Goal: Find specific page/section: Find specific page/section

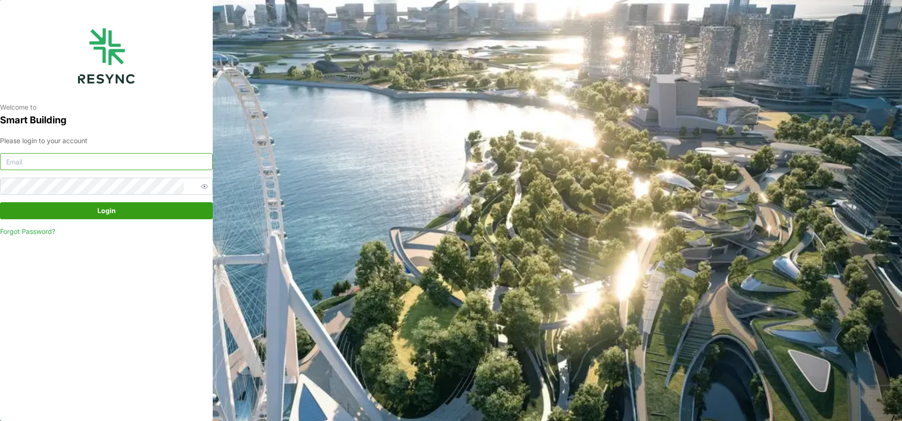
type input "[EMAIL_ADDRESS][DOMAIN_NAME]"
click at [122, 210] on span "Login" at bounding box center [106, 211] width 195 height 16
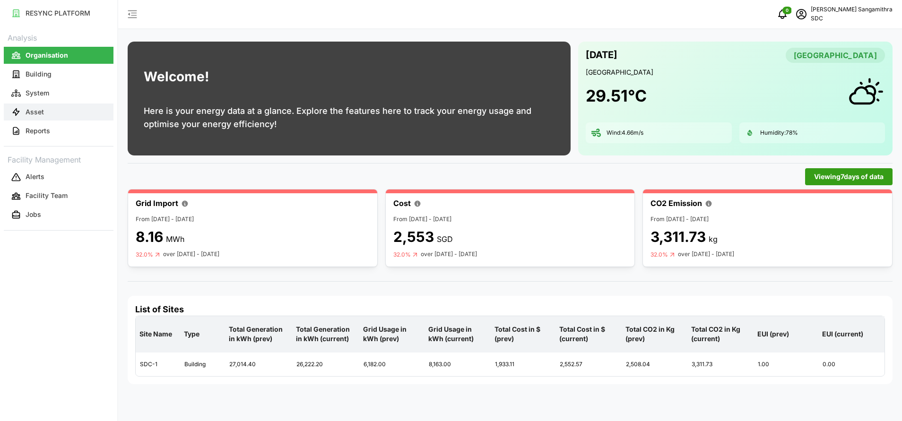
click at [36, 112] on p "Asset" at bounding box center [35, 111] width 18 height 9
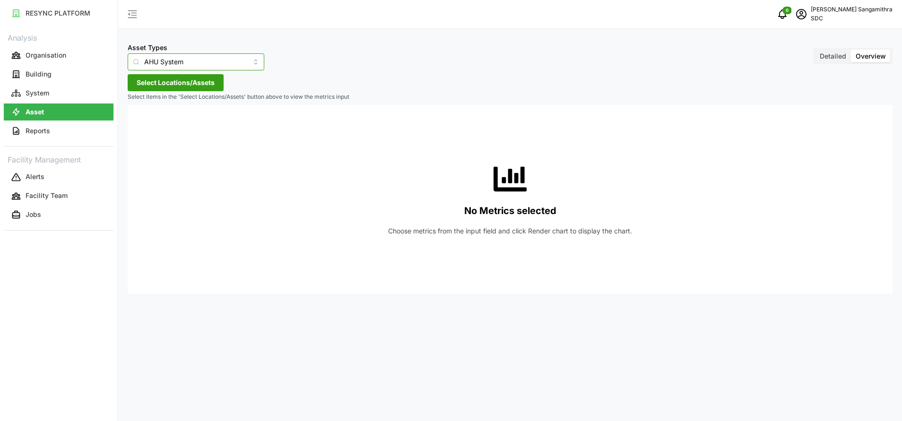
click at [241, 63] on input "AHU System" at bounding box center [196, 61] width 137 height 17
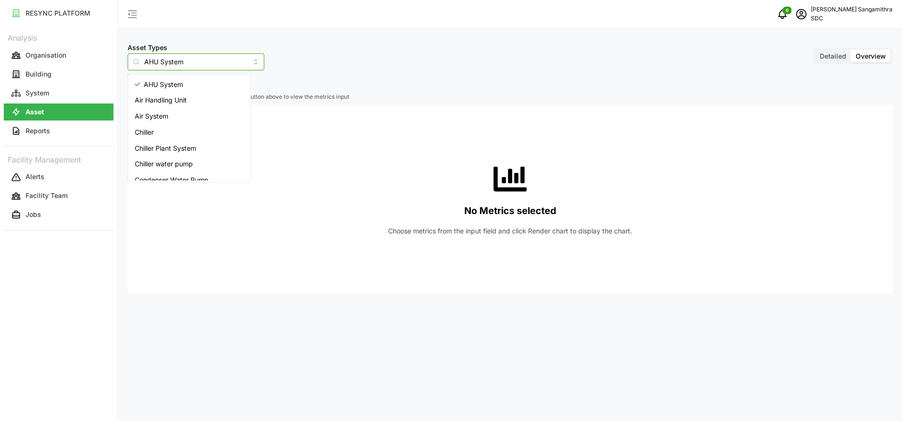
click at [241, 63] on input "AHU System" at bounding box center [196, 61] width 137 height 17
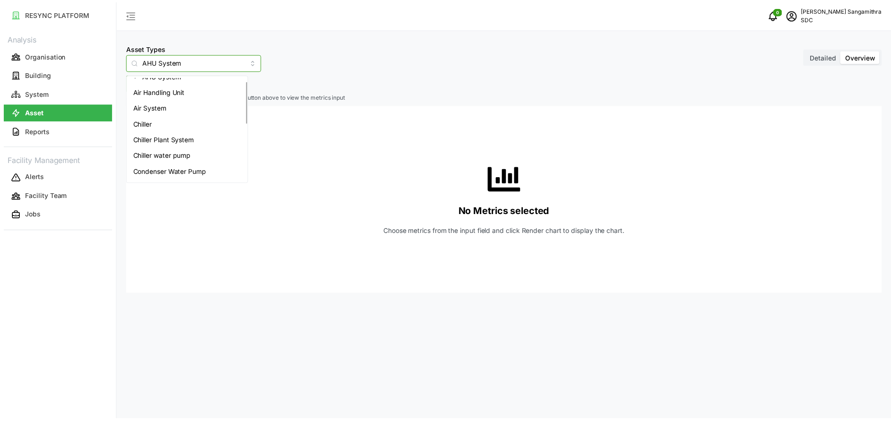
scroll to position [151, 0]
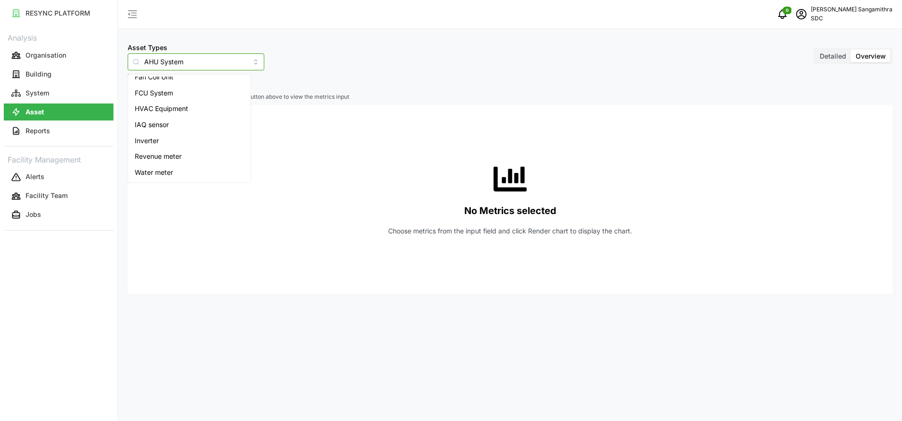
click at [146, 139] on span "Inverter" at bounding box center [147, 141] width 24 height 10
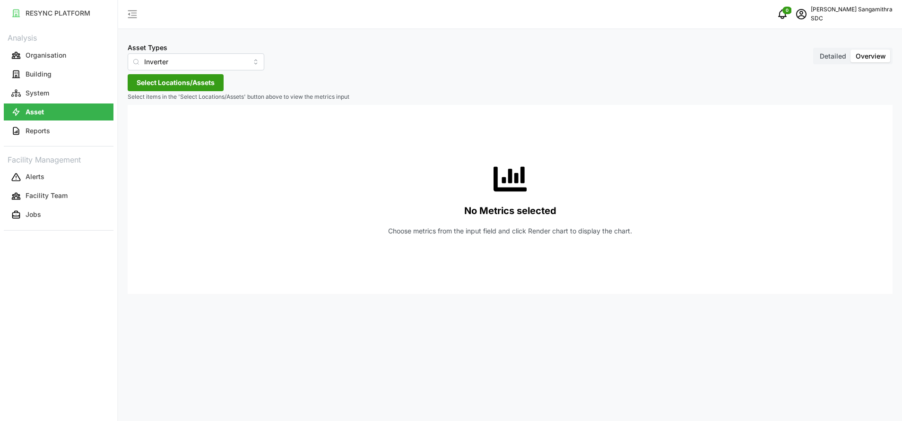
click at [195, 83] on span "Select Locations/Assets" at bounding box center [176, 83] width 78 height 16
click at [175, 125] on span "SDC-1" at bounding box center [180, 125] width 19 height 9
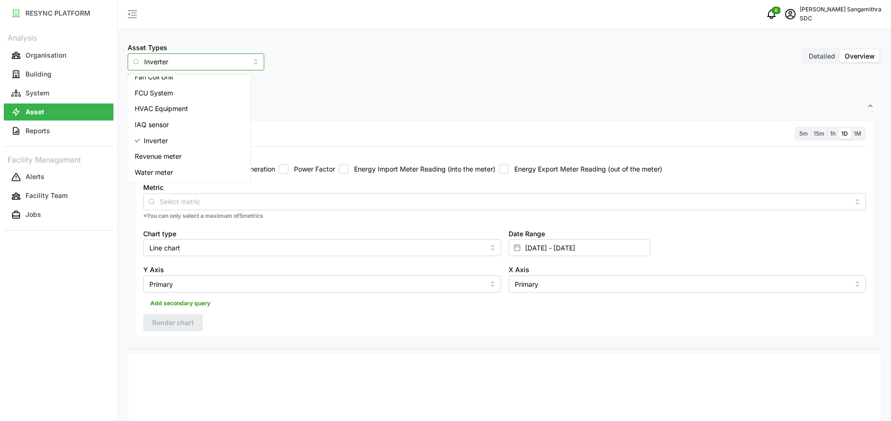
click at [242, 67] on input "Inverter" at bounding box center [196, 61] width 137 height 17
click at [199, 155] on div "Revenue meter" at bounding box center [189, 156] width 119 height 16
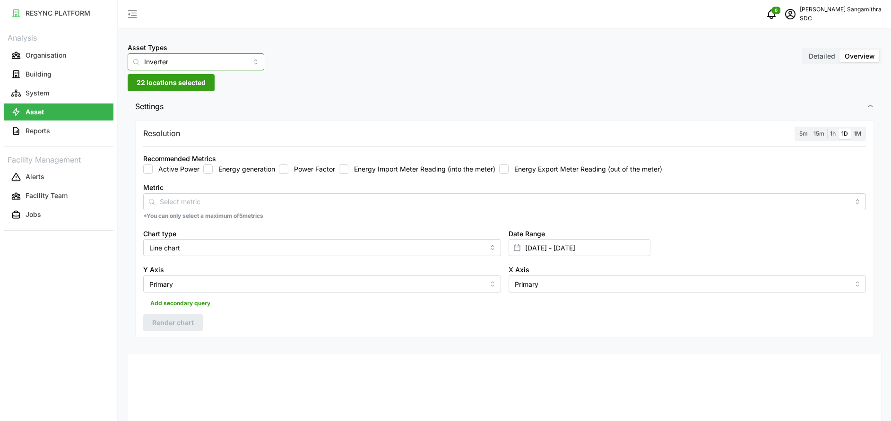
type input "Revenue meter"
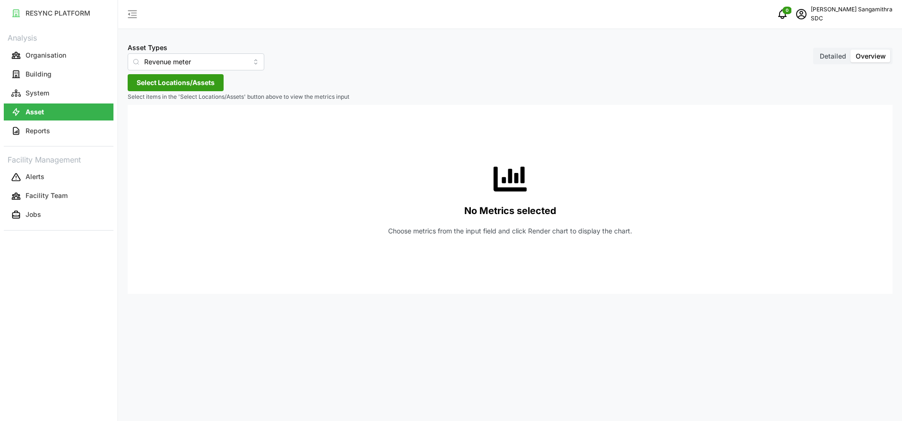
click at [207, 85] on span "Select Locations/Assets" at bounding box center [176, 83] width 78 height 16
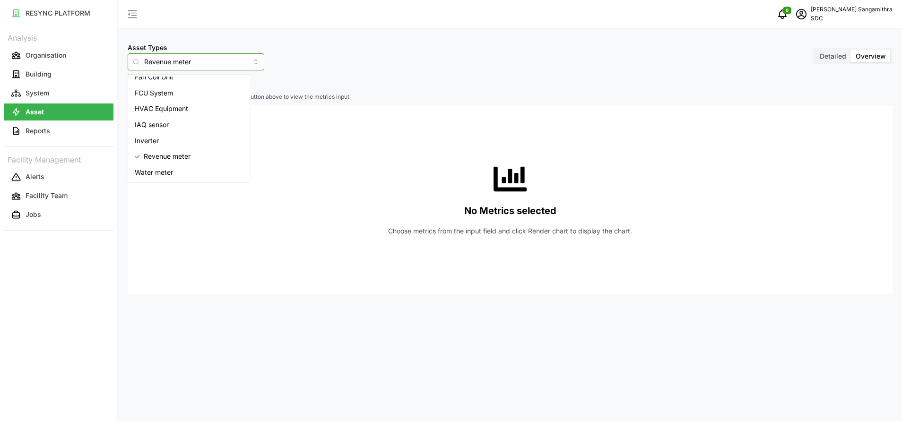
click at [240, 62] on input "Revenue meter" at bounding box center [196, 61] width 137 height 17
